Goal: Task Accomplishment & Management: Manage account settings

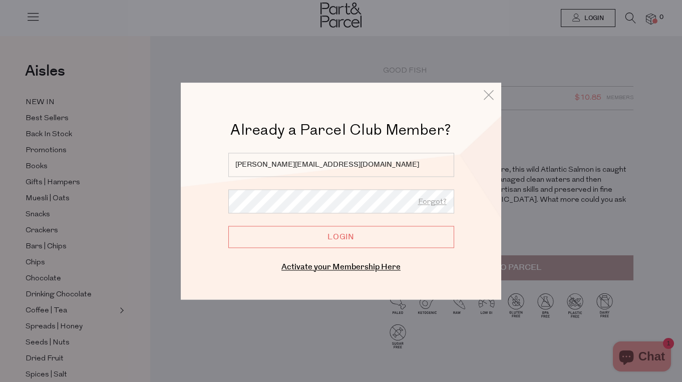
type input "[PERSON_NAME][EMAIL_ADDRESS][DOMAIN_NAME]"
click at [341, 237] on input "Login" at bounding box center [341, 237] width 226 height 22
click at [354, 233] on input "Login" at bounding box center [341, 237] width 226 height 22
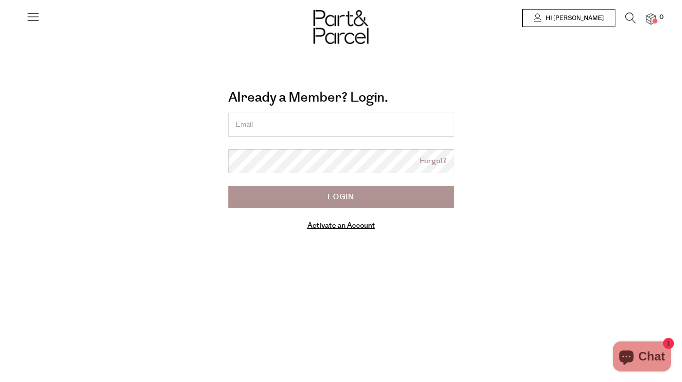
click at [265, 125] on input "email" at bounding box center [341, 125] width 226 height 24
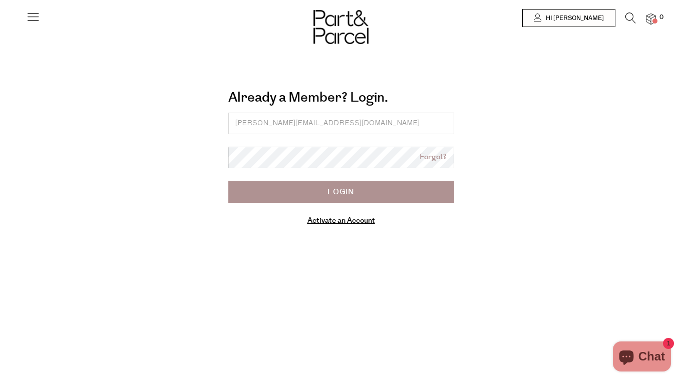
type input "jamie@styletheory.com.au"
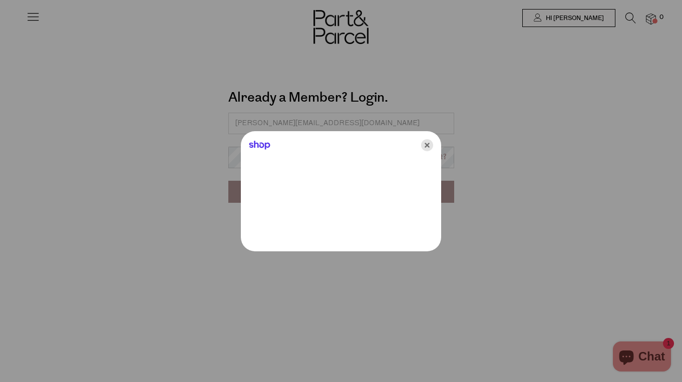
click at [427, 143] on icon "Close" at bounding box center [427, 145] width 12 height 12
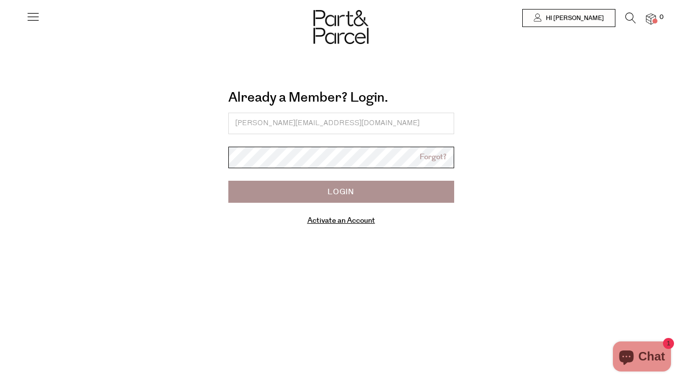
click at [341, 191] on input "Login" at bounding box center [341, 192] width 226 height 22
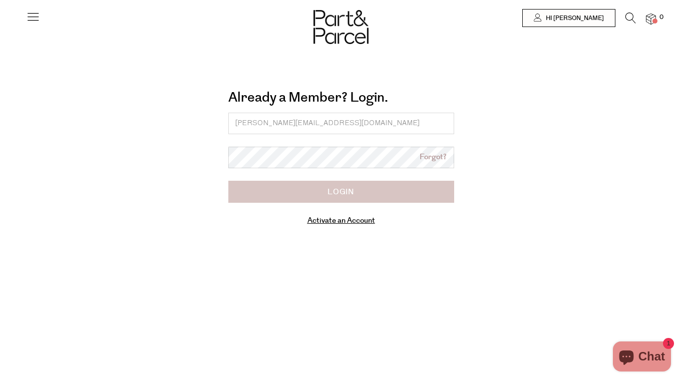
click at [333, 199] on input "Login" at bounding box center [341, 192] width 226 height 22
